Goal: Task Accomplishment & Management: Manage account settings

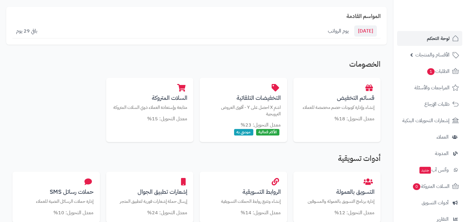
scroll to position [69, 0]
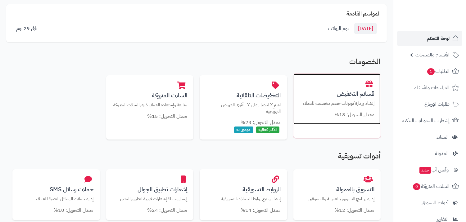
click at [343, 102] on p "إنشاء وإدارة كوبونات خصم مخصصة للعملاء" at bounding box center [337, 103] width 75 height 7
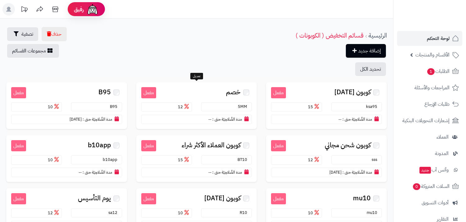
scroll to position [34, 0]
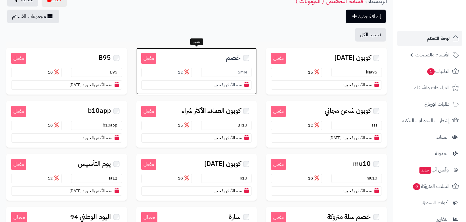
click at [206, 58] on h3 "خصم" at bounding box center [204, 57] width 96 height 9
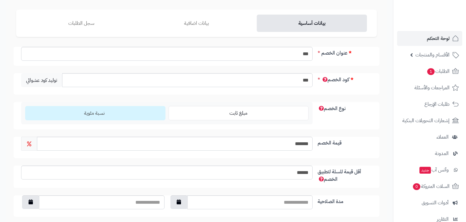
scroll to position [69, 0]
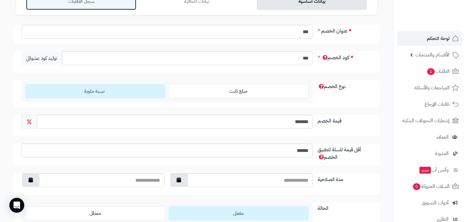
click at [89, 7] on link "سجل الطلبات" at bounding box center [81, 1] width 110 height 17
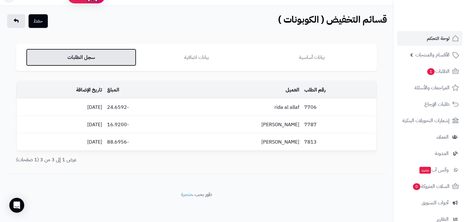
scroll to position [13, 0]
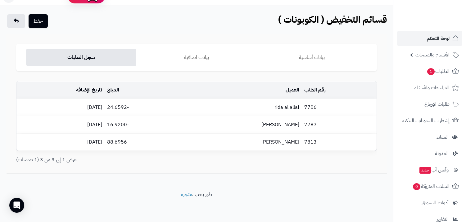
click at [136, 153] on div "رقم الطلب العميل المبلغ تاريخ الإضافة 7706 rida al allaf -24.6592 16/09/2025 77…" at bounding box center [196, 118] width 361 height 75
click at [438, 69] on span "الطلبات 1" at bounding box center [438, 71] width 23 height 9
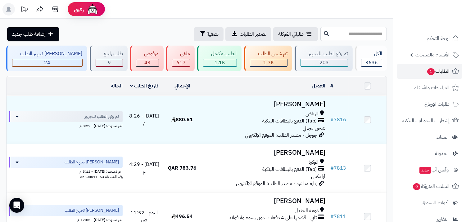
click at [336, 33] on input "text" at bounding box center [353, 34] width 66 height 14
type input "****"
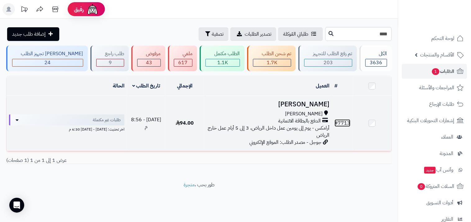
click at [343, 122] on link "# 7713" at bounding box center [343, 123] width 16 height 7
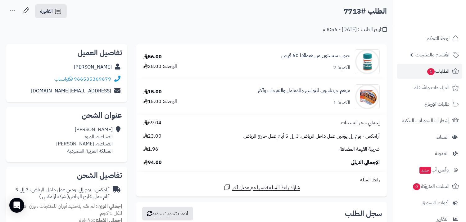
scroll to position [34, 0]
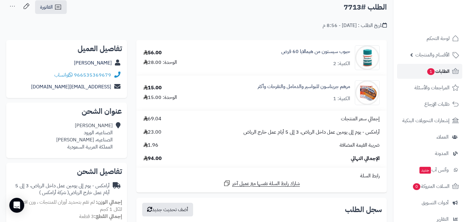
click at [441, 72] on span "الطلبات 1" at bounding box center [438, 71] width 23 height 9
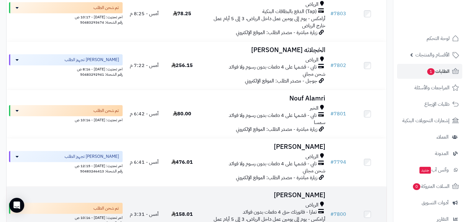
scroll to position [103, 0]
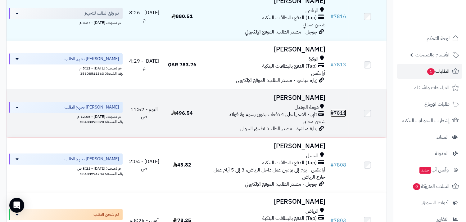
click at [341, 110] on link "# 7811" at bounding box center [338, 113] width 16 height 7
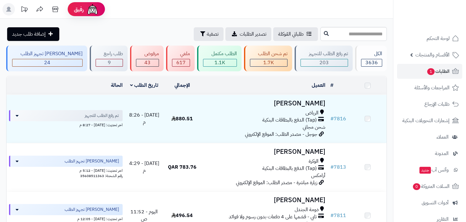
scroll to position [103, 0]
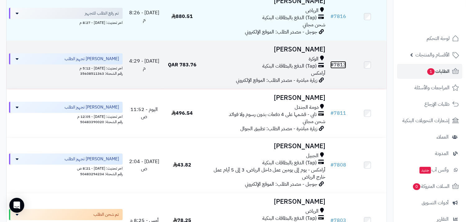
click at [343, 61] on link "# 7813" at bounding box center [338, 64] width 16 height 7
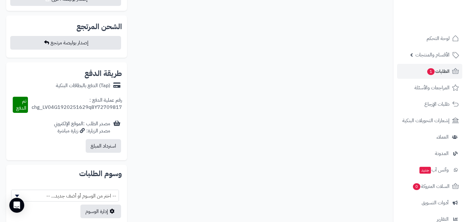
scroll to position [448, 0]
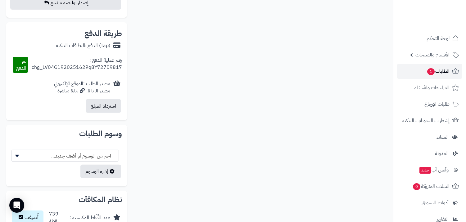
click at [440, 75] on span "الطلبات 1" at bounding box center [438, 71] width 23 height 9
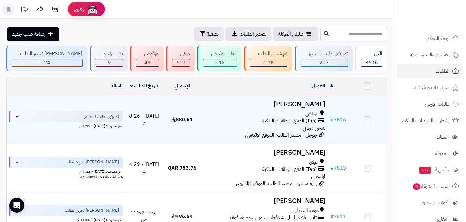
click at [338, 34] on input "text" at bounding box center [353, 34] width 66 height 14
type input "****"
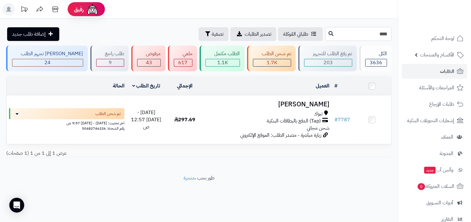
click at [375, 30] on input "****" at bounding box center [358, 34] width 66 height 14
type input "****"
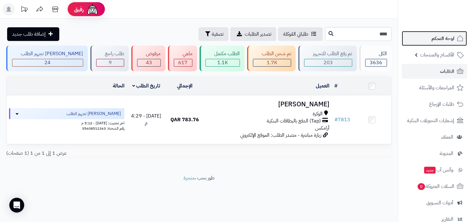
click at [446, 34] on link "لوحة التحكم" at bounding box center [434, 38] width 65 height 15
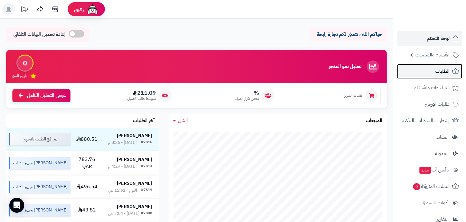
click at [441, 66] on link "الطلبات" at bounding box center [429, 71] width 65 height 15
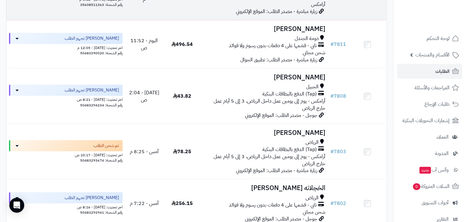
scroll to position [34, 0]
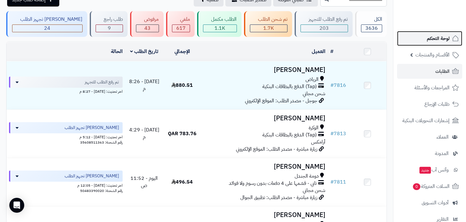
click at [430, 43] on link "لوحة التحكم" at bounding box center [429, 38] width 65 height 15
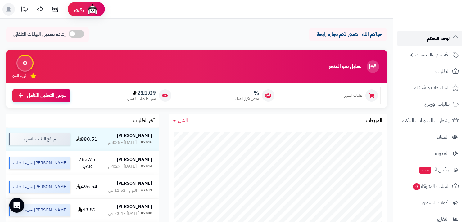
click at [431, 41] on span "لوحة التحكم" at bounding box center [438, 38] width 23 height 9
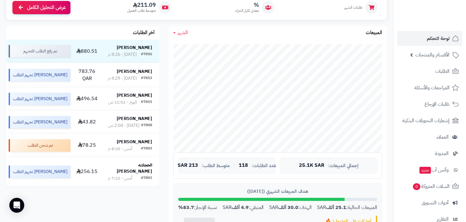
scroll to position [138, 0]
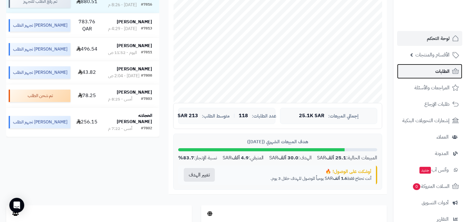
click at [422, 67] on link "الطلبات" at bounding box center [429, 71] width 65 height 15
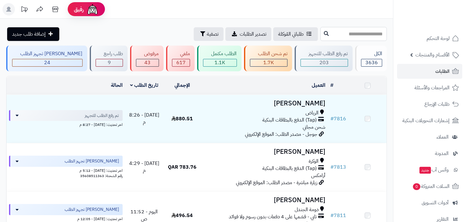
click at [336, 36] on input "text" at bounding box center [353, 34] width 66 height 14
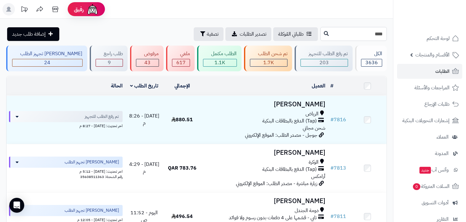
type input "****"
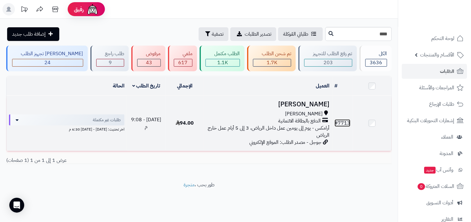
click at [345, 124] on link "# 7713" at bounding box center [343, 123] width 16 height 7
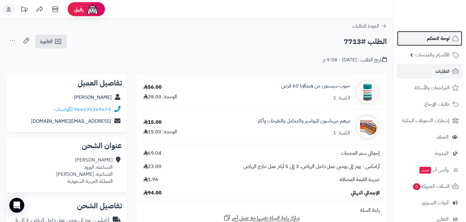
click at [444, 38] on span "لوحة التحكم" at bounding box center [438, 38] width 23 height 9
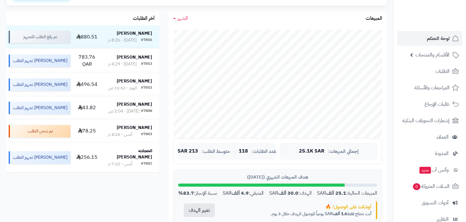
scroll to position [103, 0]
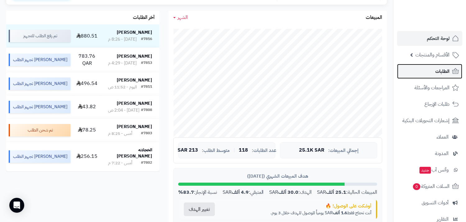
click at [433, 73] on link "الطلبات" at bounding box center [429, 71] width 65 height 15
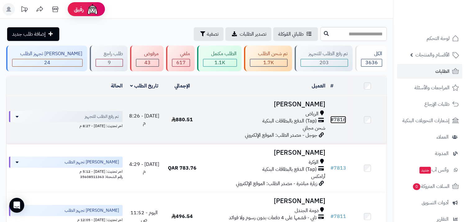
click at [341, 121] on link "# 7816" at bounding box center [338, 119] width 16 height 7
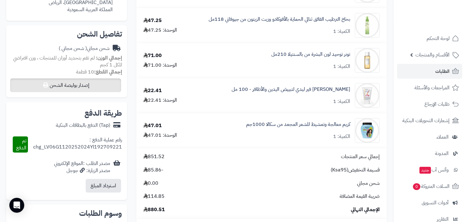
scroll to position [34, 0]
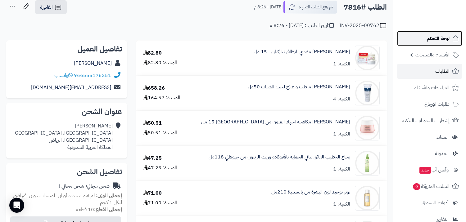
click at [424, 43] on link "لوحة التحكم" at bounding box center [429, 38] width 65 height 15
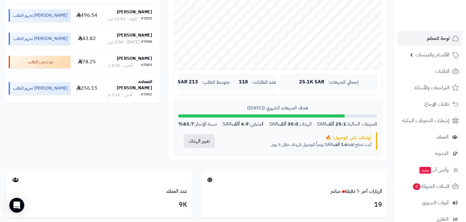
scroll to position [172, 0]
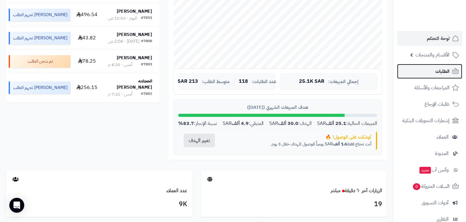
click at [418, 72] on link "الطلبات" at bounding box center [429, 71] width 65 height 15
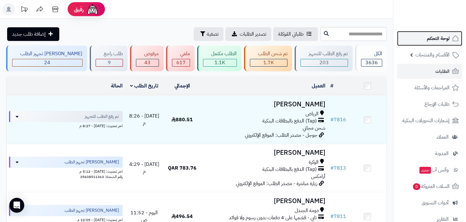
click at [423, 41] on link "لوحة التحكم" at bounding box center [429, 38] width 65 height 15
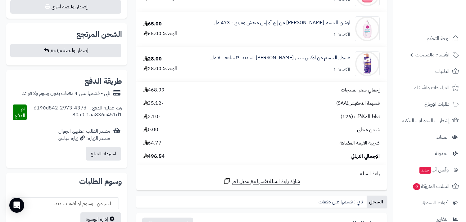
scroll to position [207, 0]
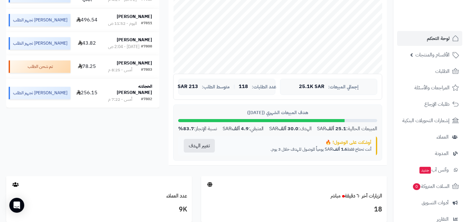
scroll to position [207, 0]
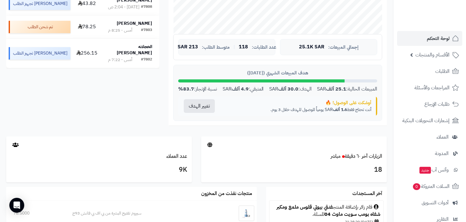
click at [207, 99] on div "أوشكت على الوصول! 🔥 أنت تحتاج فقط 1.6 ألف SAR يومياً للوصول للهدف خلال 3 يوم. ت…" at bounding box center [277, 107] width 199 height 20
